Goal: Go to known website: Go to known website

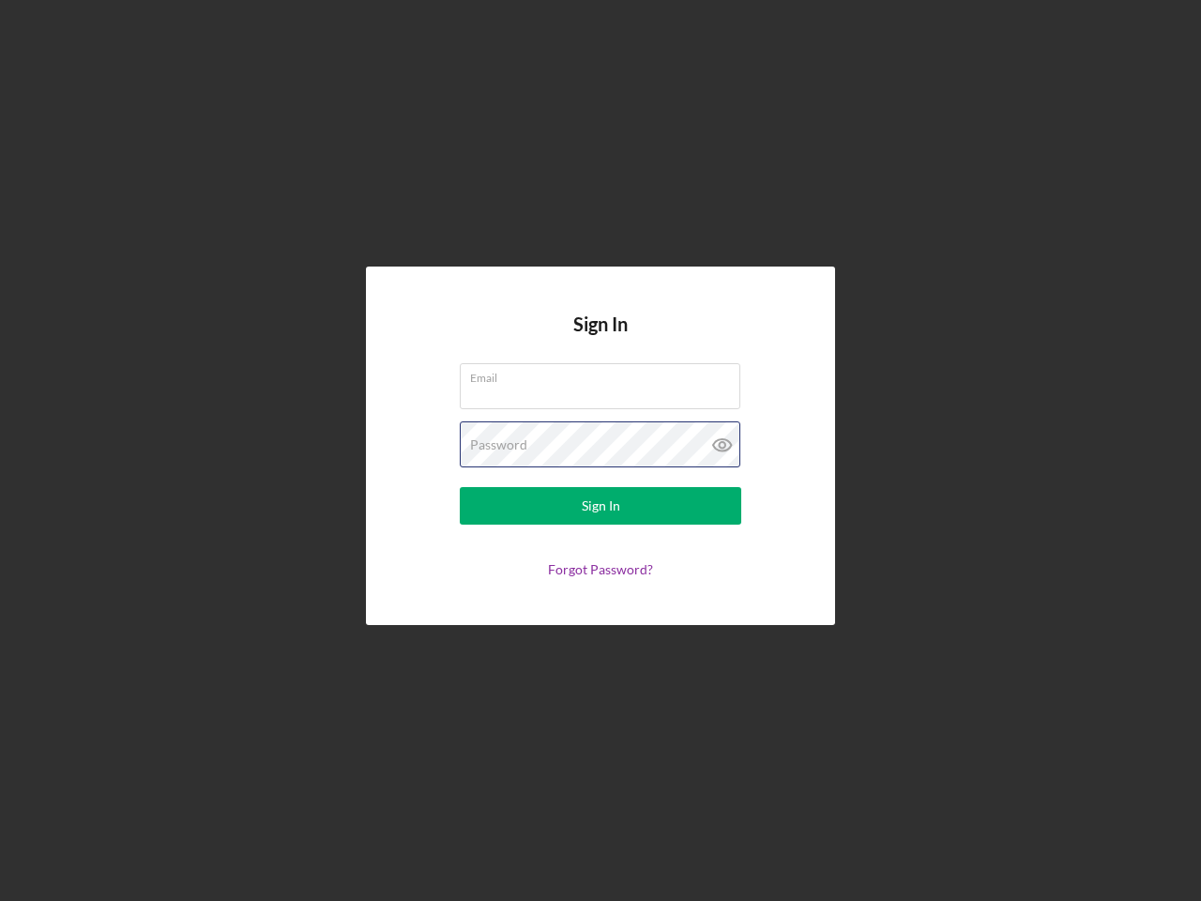
click at [601, 450] on div "Password" at bounding box center [601, 444] width 282 height 47
click at [723, 445] on icon at bounding box center [722, 444] width 47 height 47
